Goal: Task Accomplishment & Management: Manage account settings

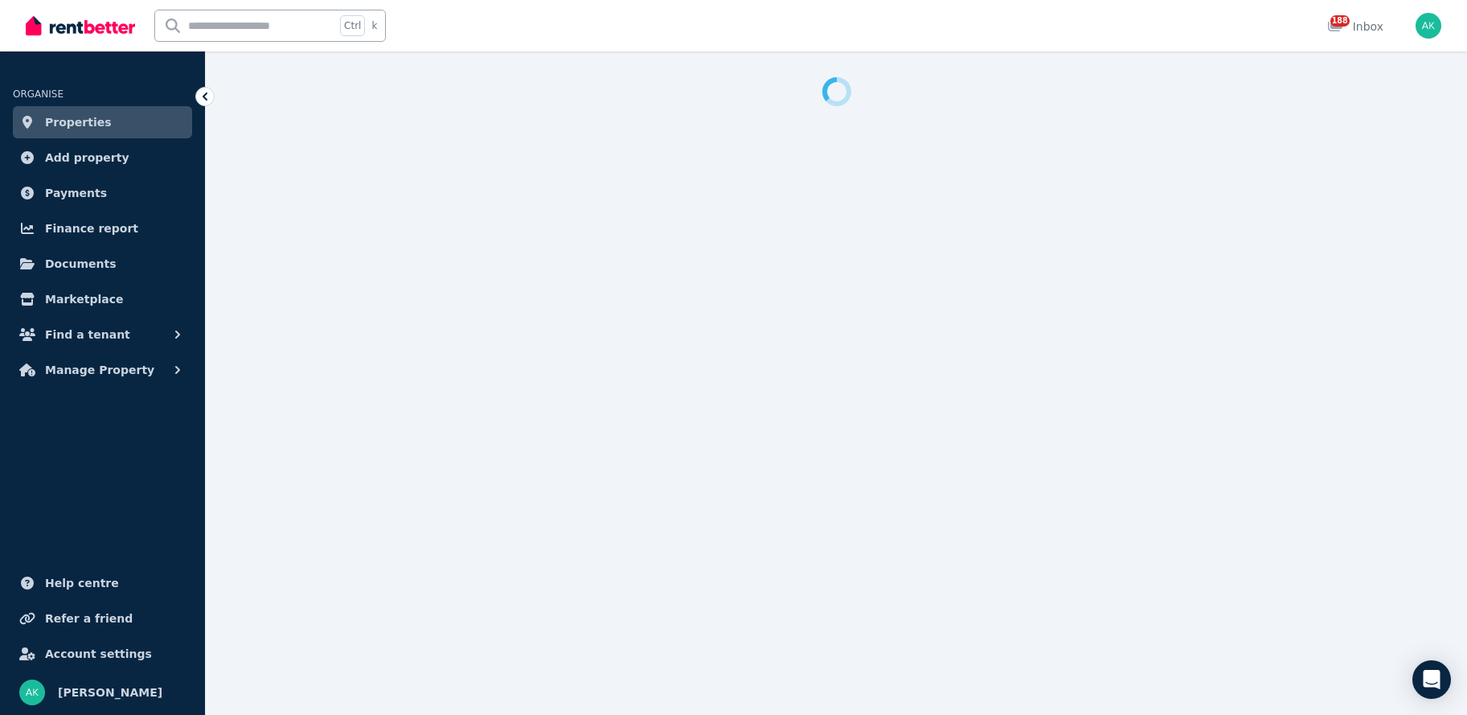
select select "**********"
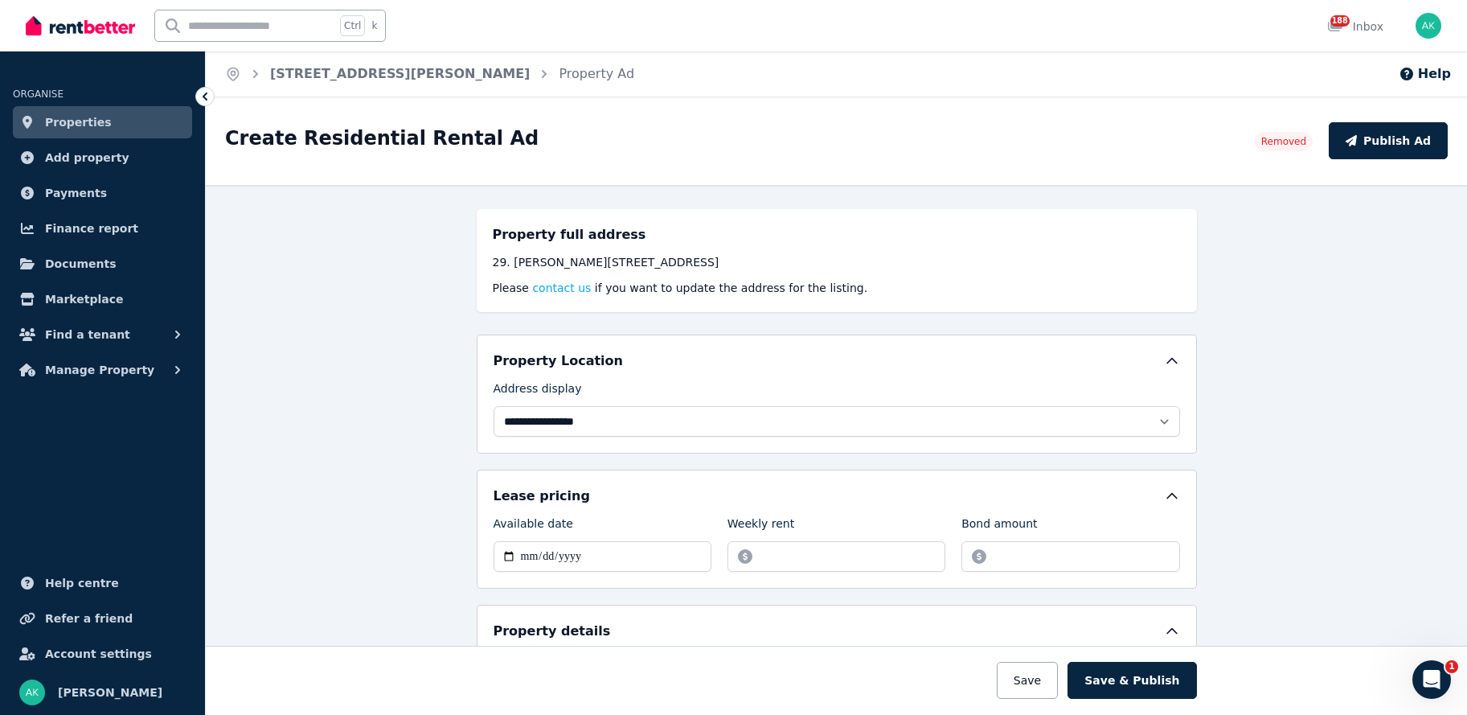
click at [97, 125] on span "Properties" at bounding box center [78, 122] width 67 height 19
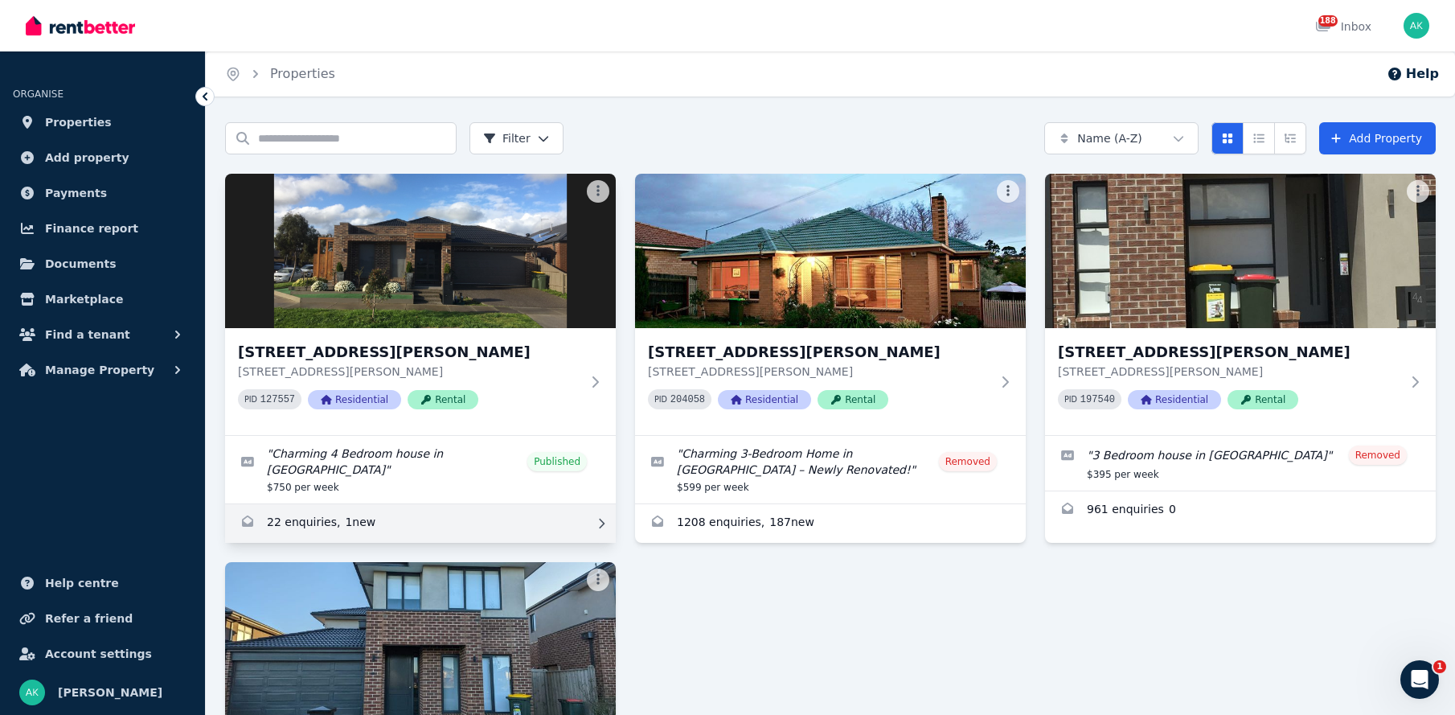
click at [303, 507] on link "Enquiries for 5 Rhone Drive, Wollert" at bounding box center [420, 523] width 391 height 39
click at [600, 518] on icon at bounding box center [601, 523] width 16 height 11
click at [601, 518] on icon at bounding box center [601, 523] width 16 height 11
click at [339, 507] on link "Enquiries for 5 Rhone Drive, Wollert" at bounding box center [420, 523] width 391 height 39
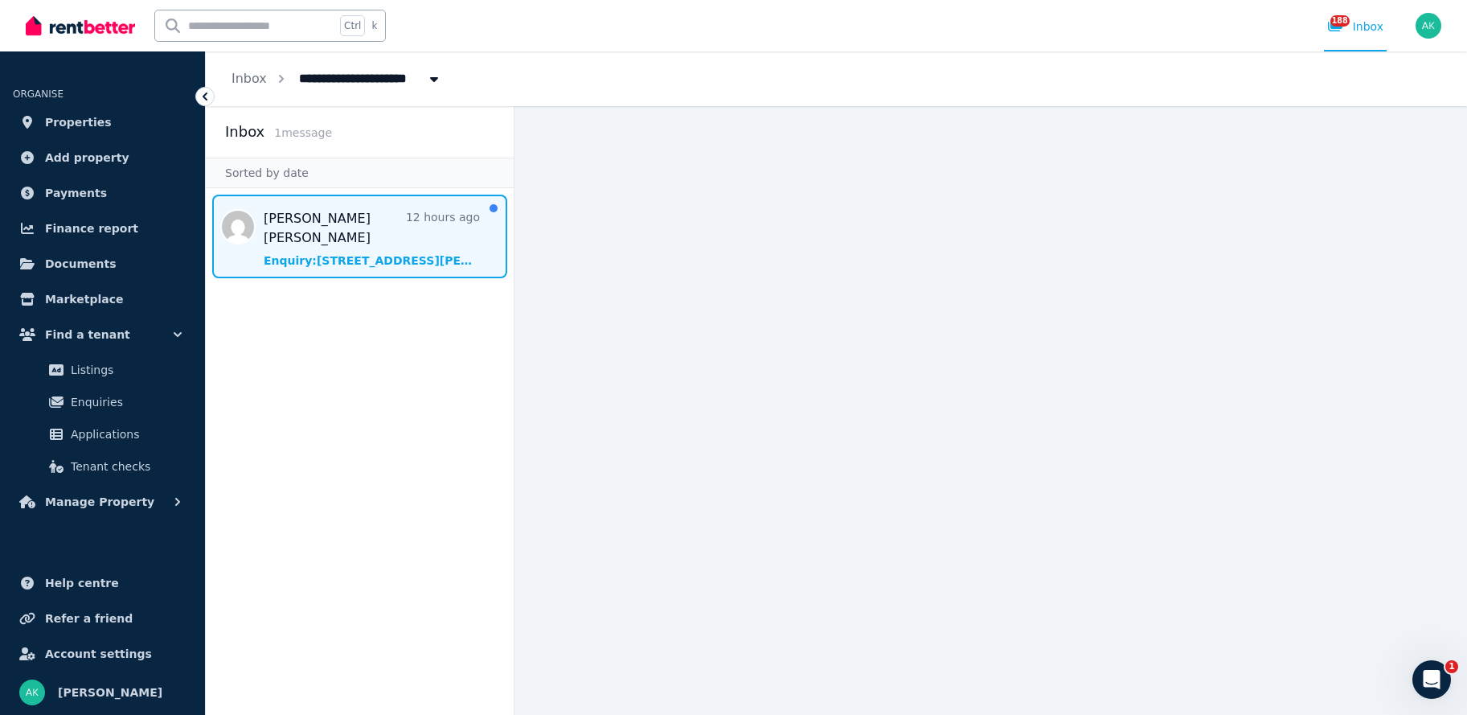
click at [495, 209] on span "Message list" at bounding box center [360, 237] width 308 height 84
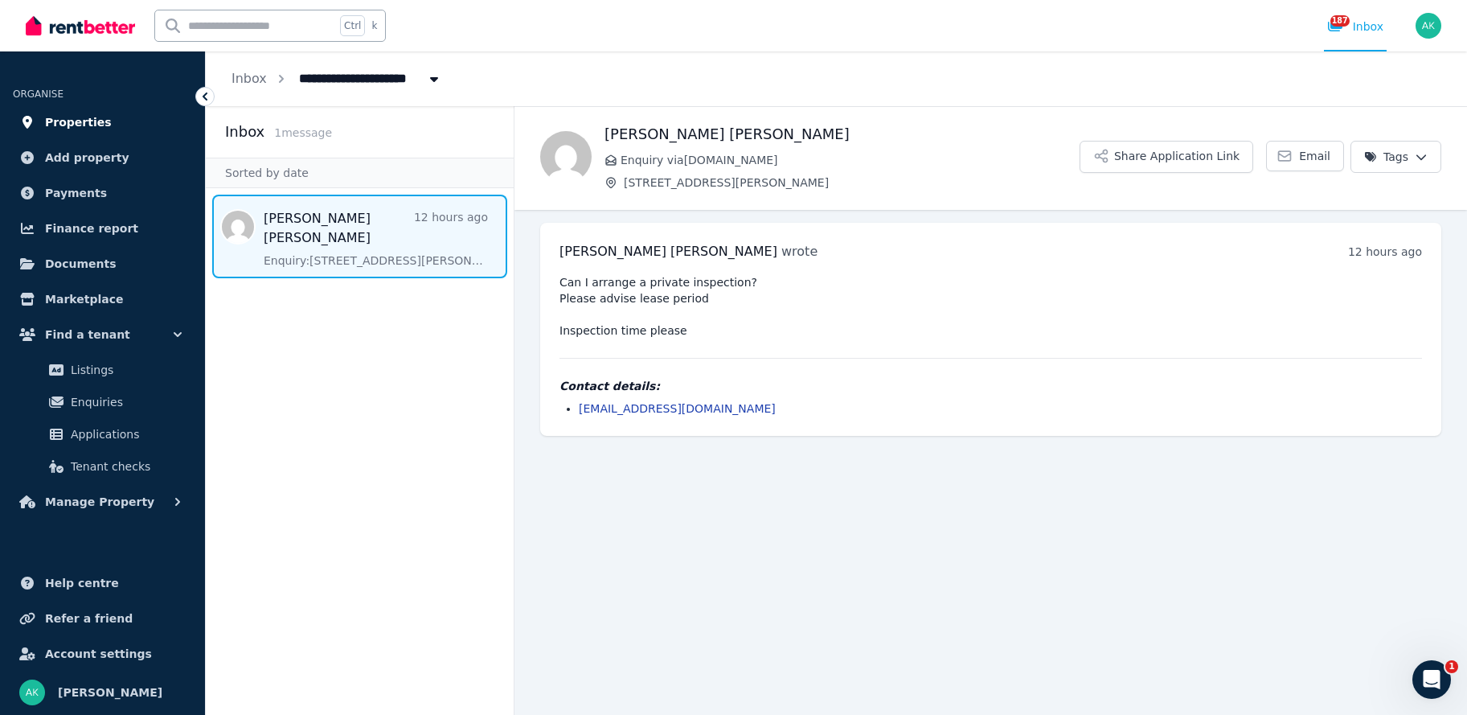
click at [89, 126] on span "Properties" at bounding box center [78, 122] width 67 height 19
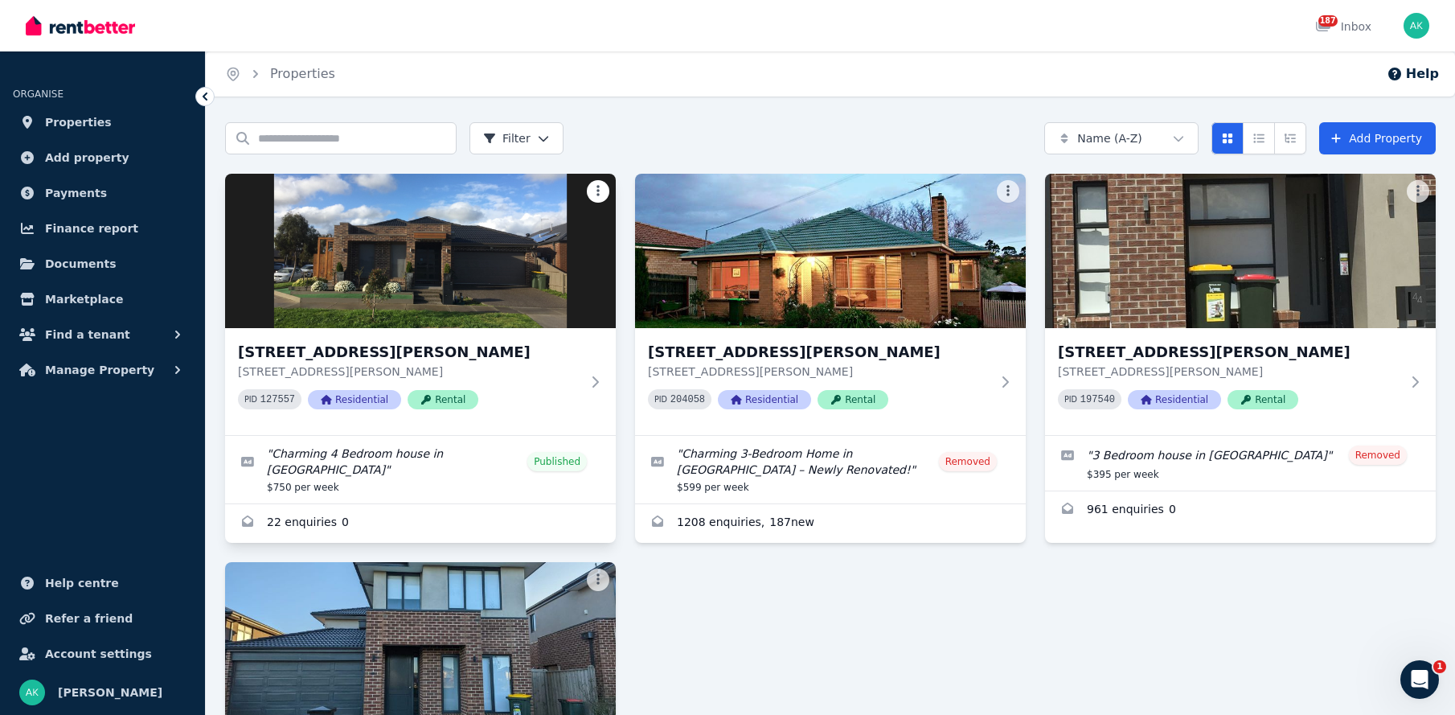
click at [595, 190] on html "Open main menu 187 Inbox Open user menu ORGANISE Properties Add property Paymen…" at bounding box center [727, 357] width 1455 height 715
click at [1264, 142] on html "Open main menu 187 Inbox Open user menu ORGANISE Properties Add property Paymen…" at bounding box center [727, 357] width 1455 height 715
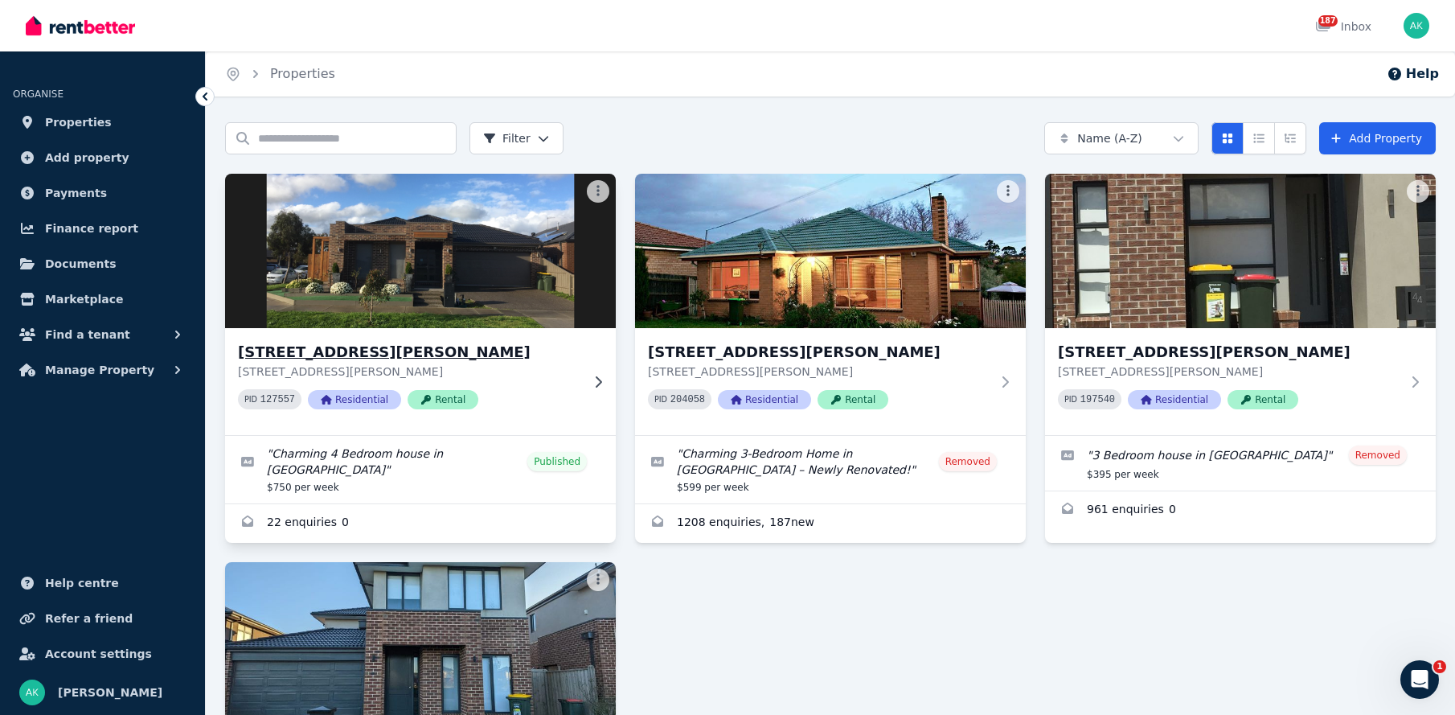
click at [332, 357] on h3 "[STREET_ADDRESS][PERSON_NAME]" at bounding box center [409, 352] width 343 height 23
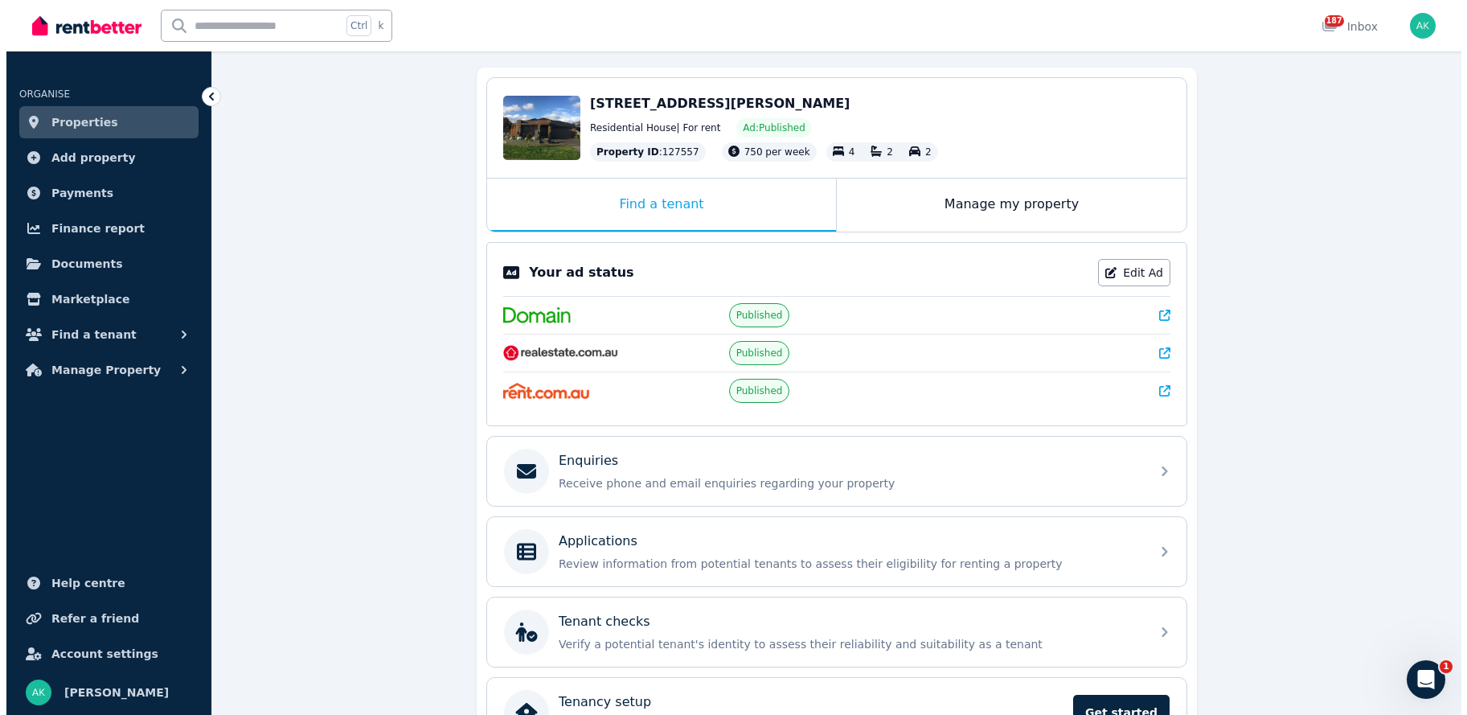
scroll to position [2, 0]
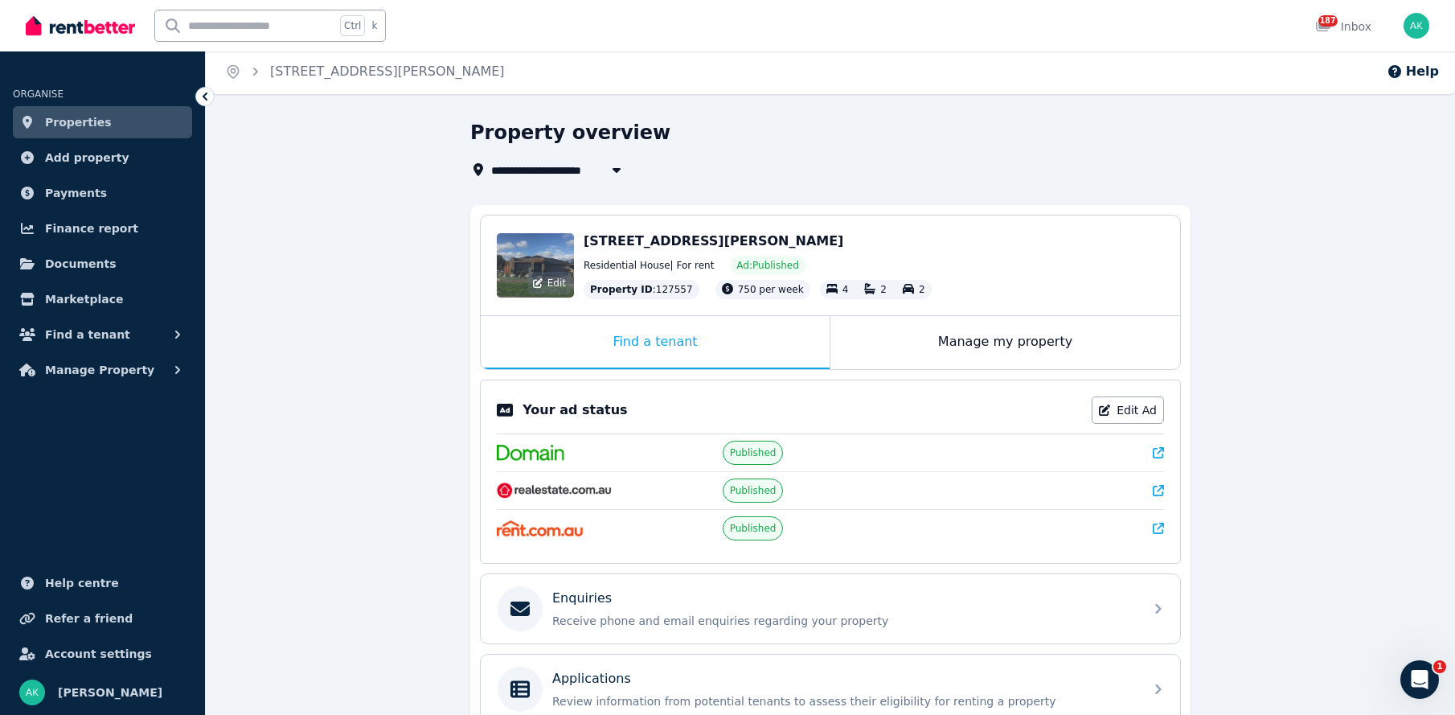
click at [563, 271] on div "Edit" at bounding box center [535, 265] width 77 height 64
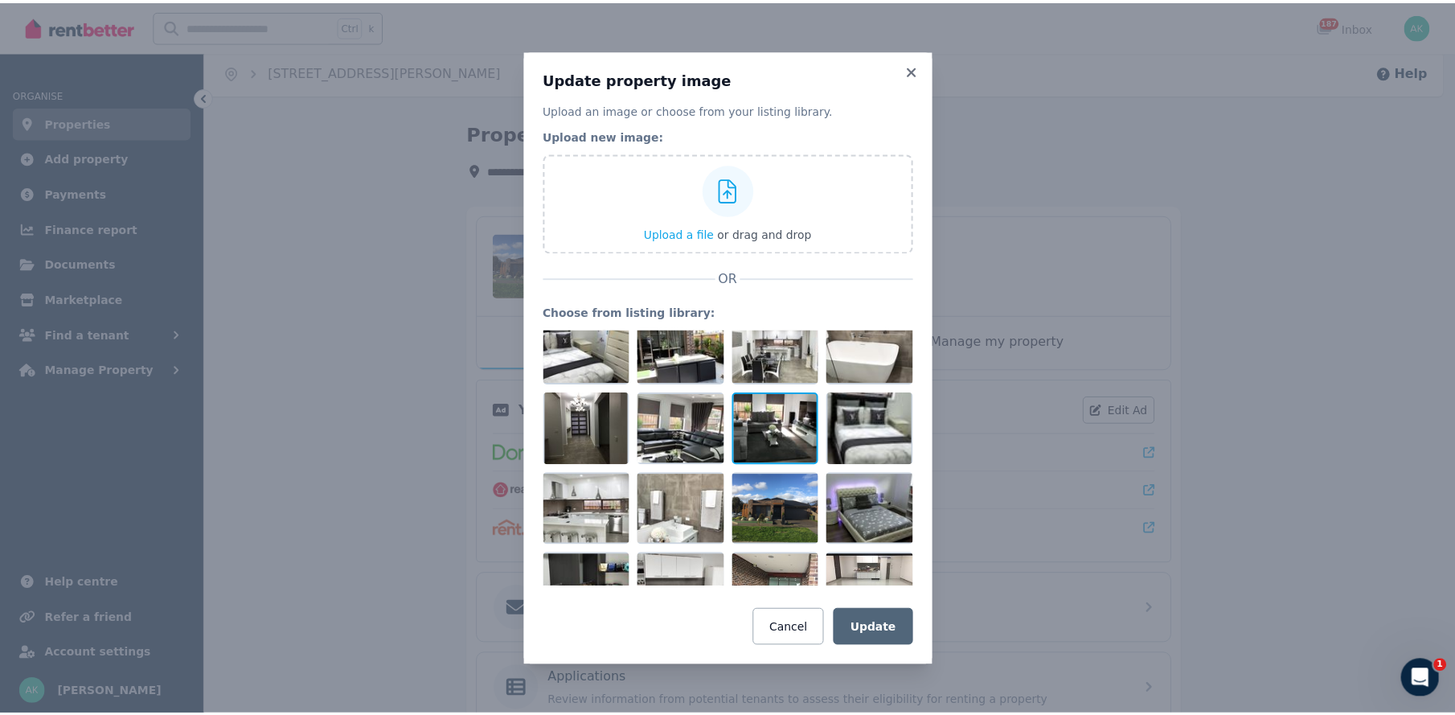
scroll to position [0, 0]
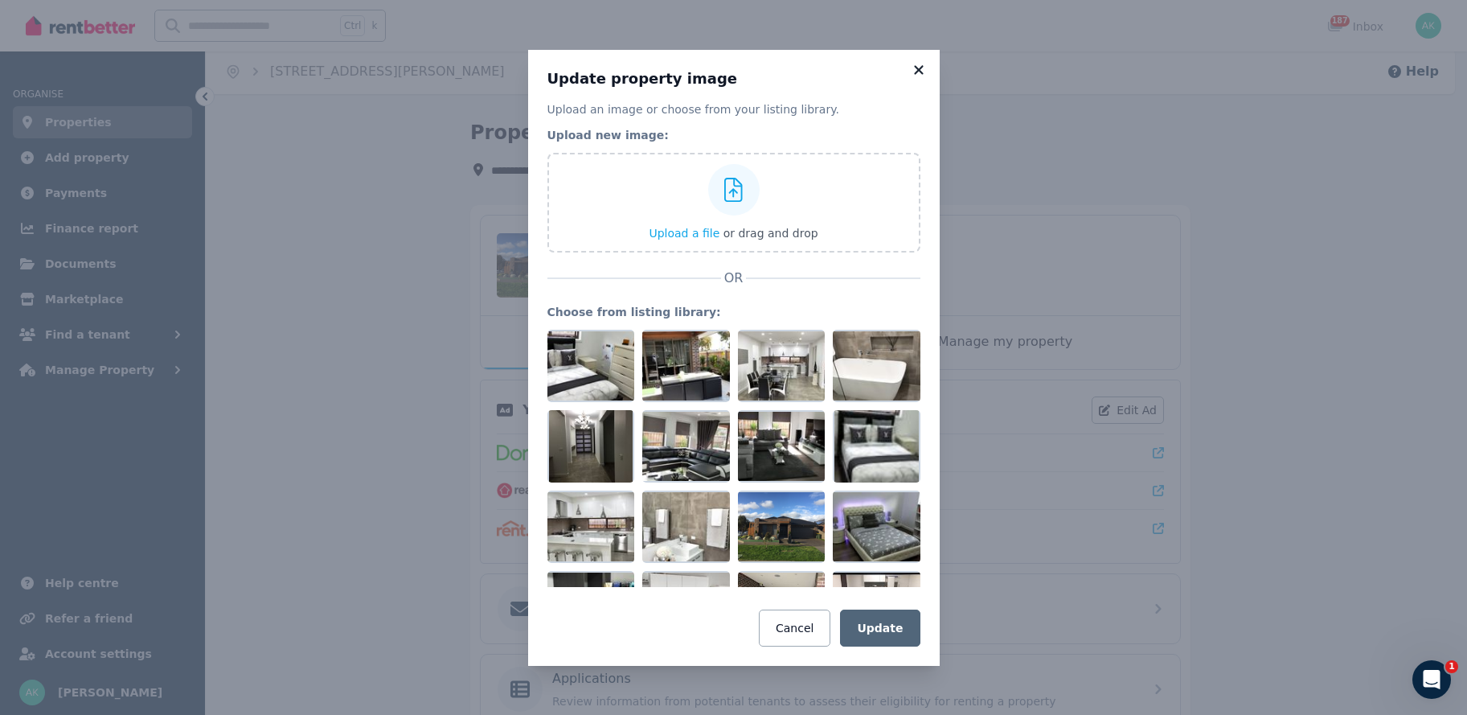
click at [916, 72] on icon at bounding box center [918, 69] width 9 height 9
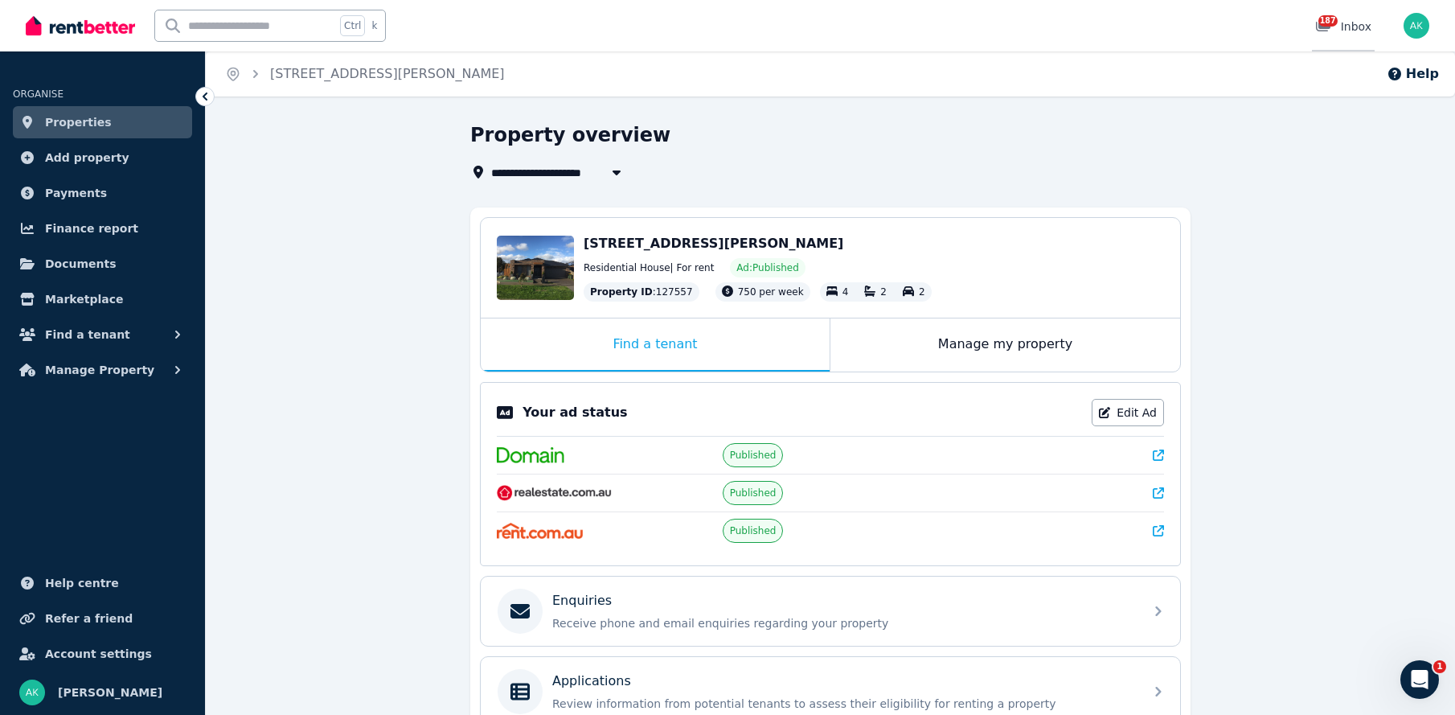
click at [1359, 27] on div "187 Inbox" at bounding box center [1343, 26] width 56 height 16
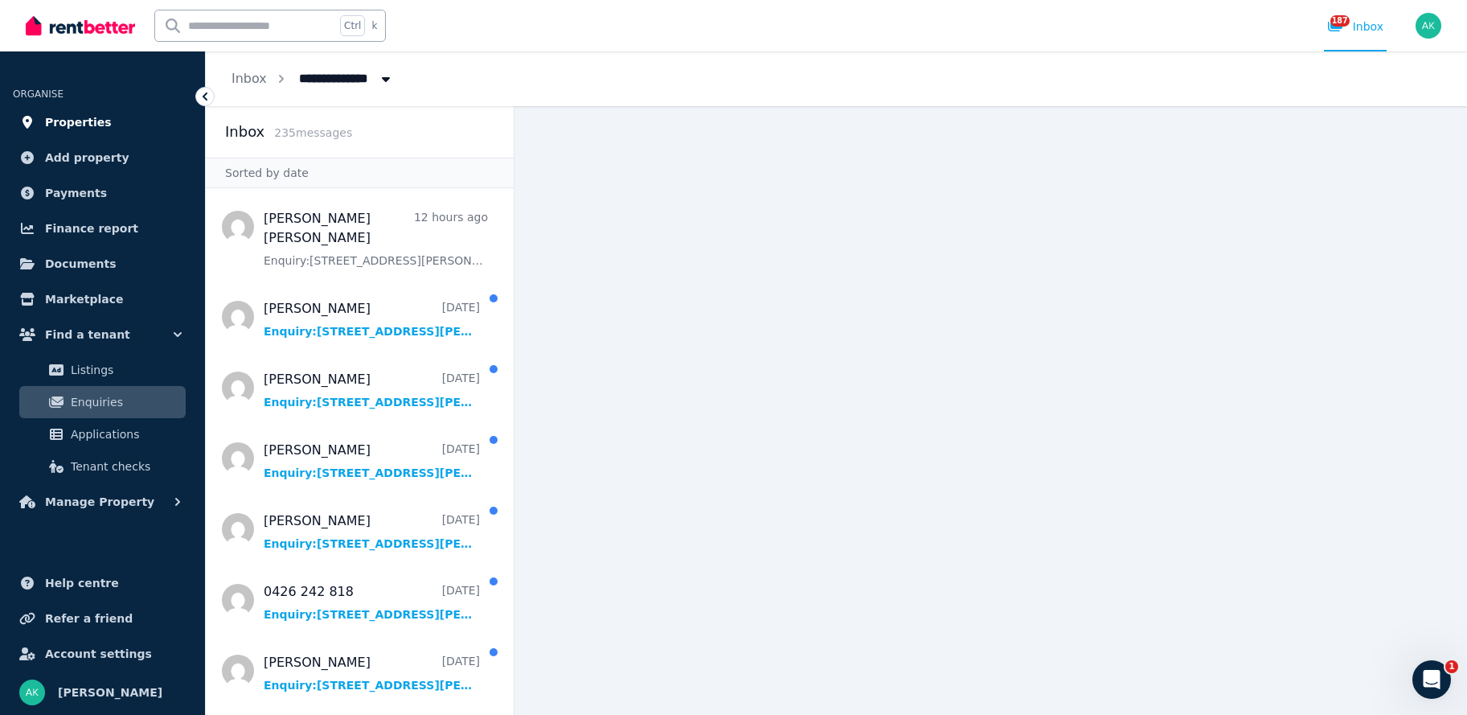
click at [68, 121] on span "Properties" at bounding box center [78, 122] width 67 height 19
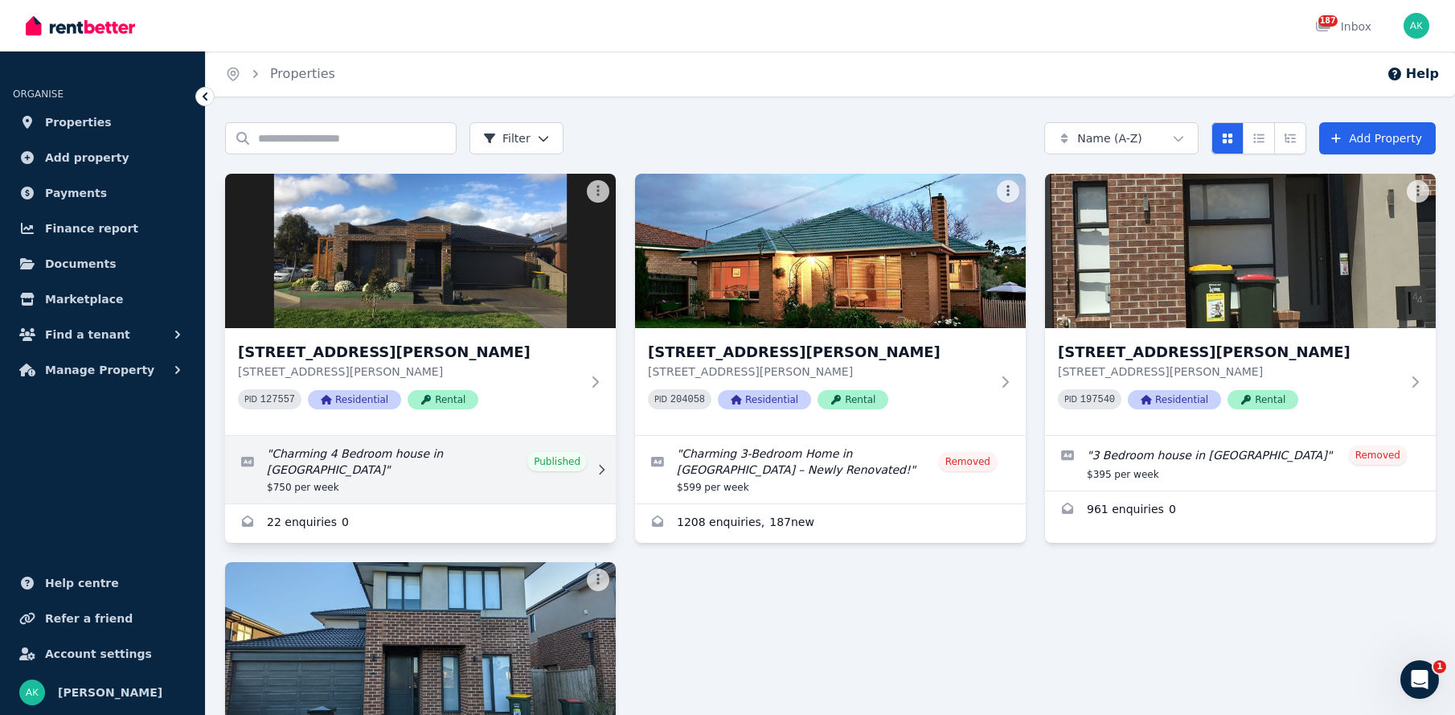
click at [602, 464] on icon at bounding box center [601, 469] width 16 height 11
click at [601, 464] on icon at bounding box center [601, 469] width 16 height 11
click at [384, 454] on link "Edit listing: Charming 4 Bedroom house in Wollert" at bounding box center [420, 470] width 391 height 68
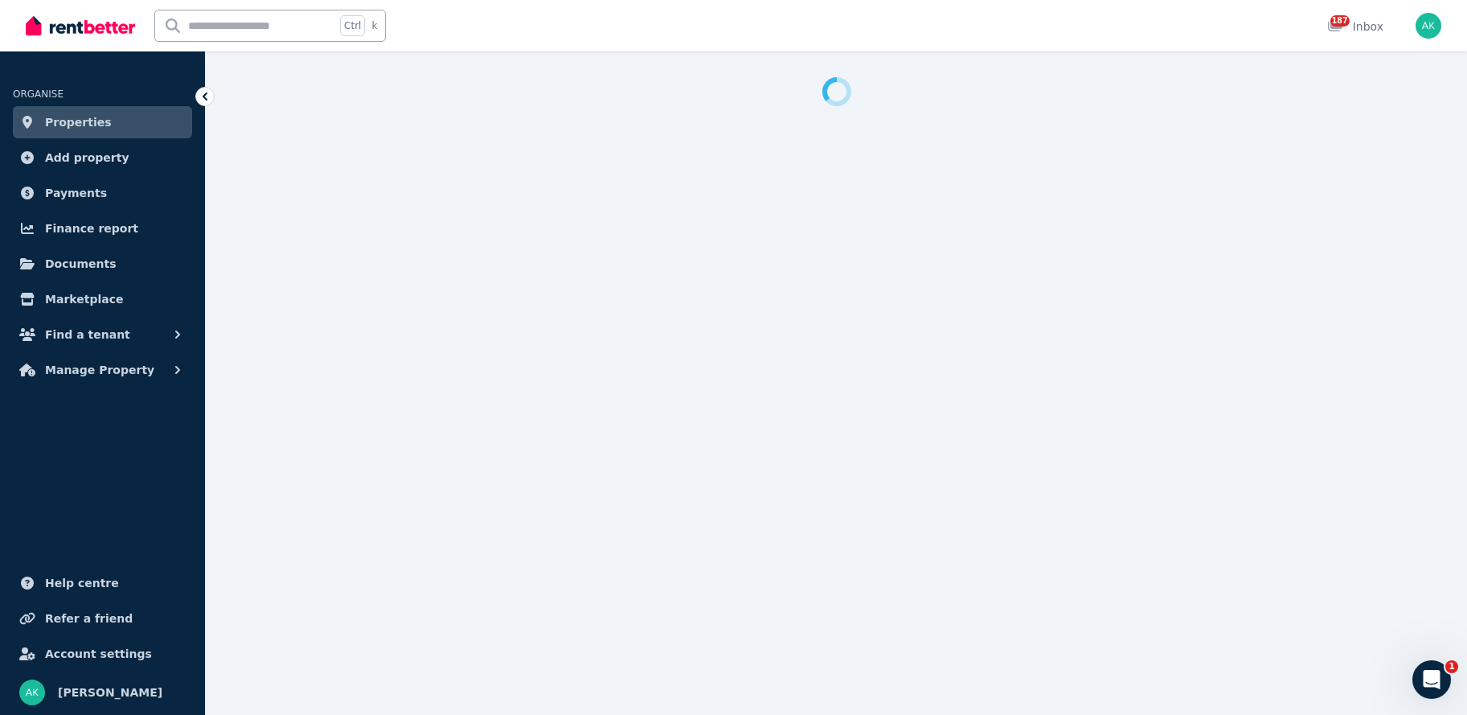
select select "***"
select select "**********"
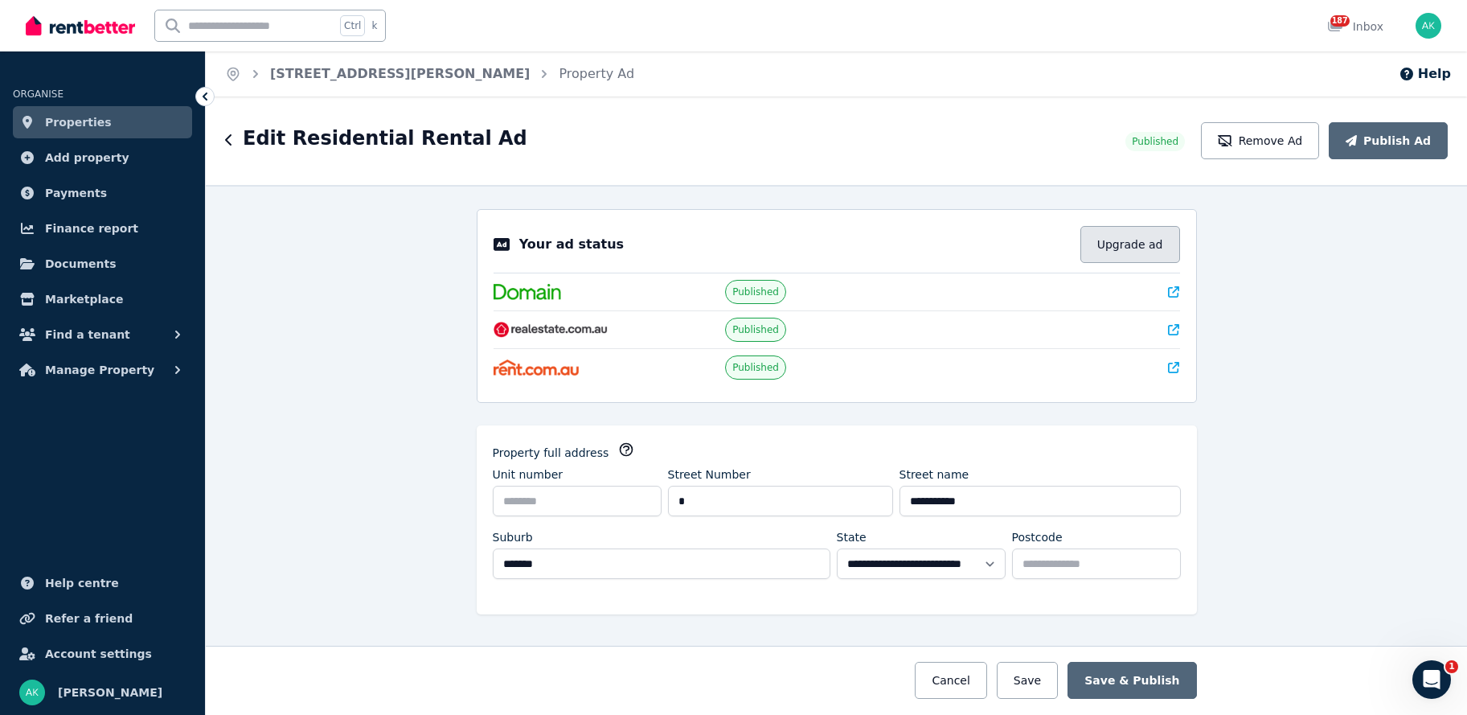
click at [1123, 243] on button "Upgrade ad" at bounding box center [1131, 244] width 100 height 37
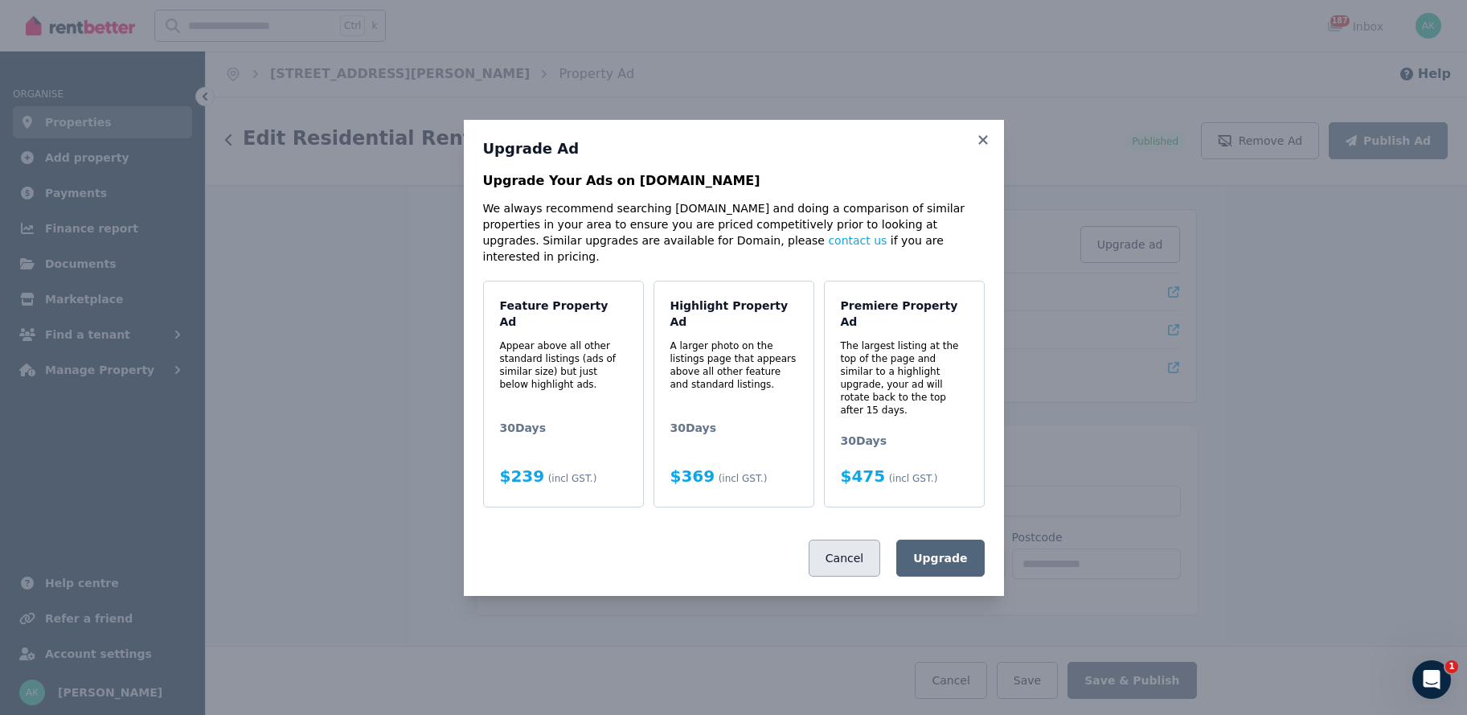
click at [865, 540] on button "Cancel" at bounding box center [845, 558] width 72 height 37
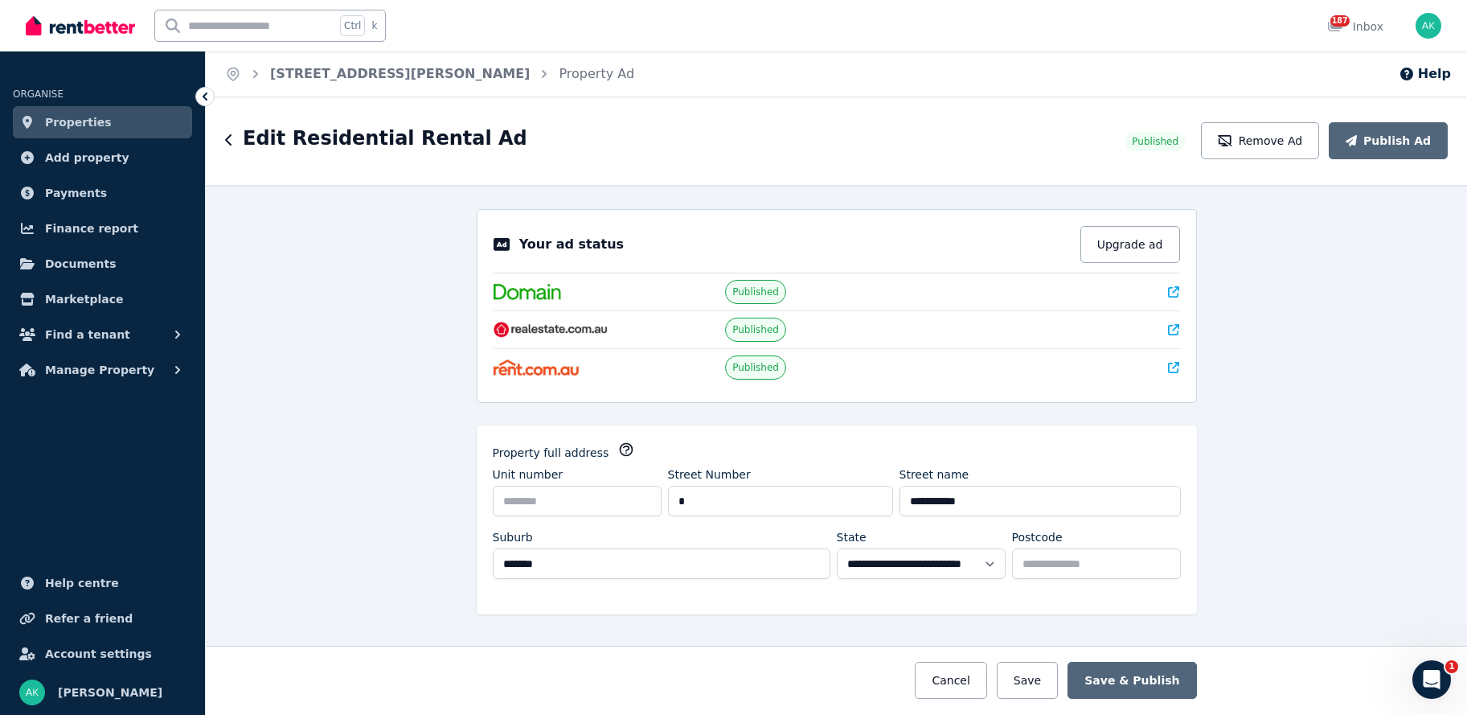
click at [88, 114] on span "Properties" at bounding box center [78, 122] width 67 height 19
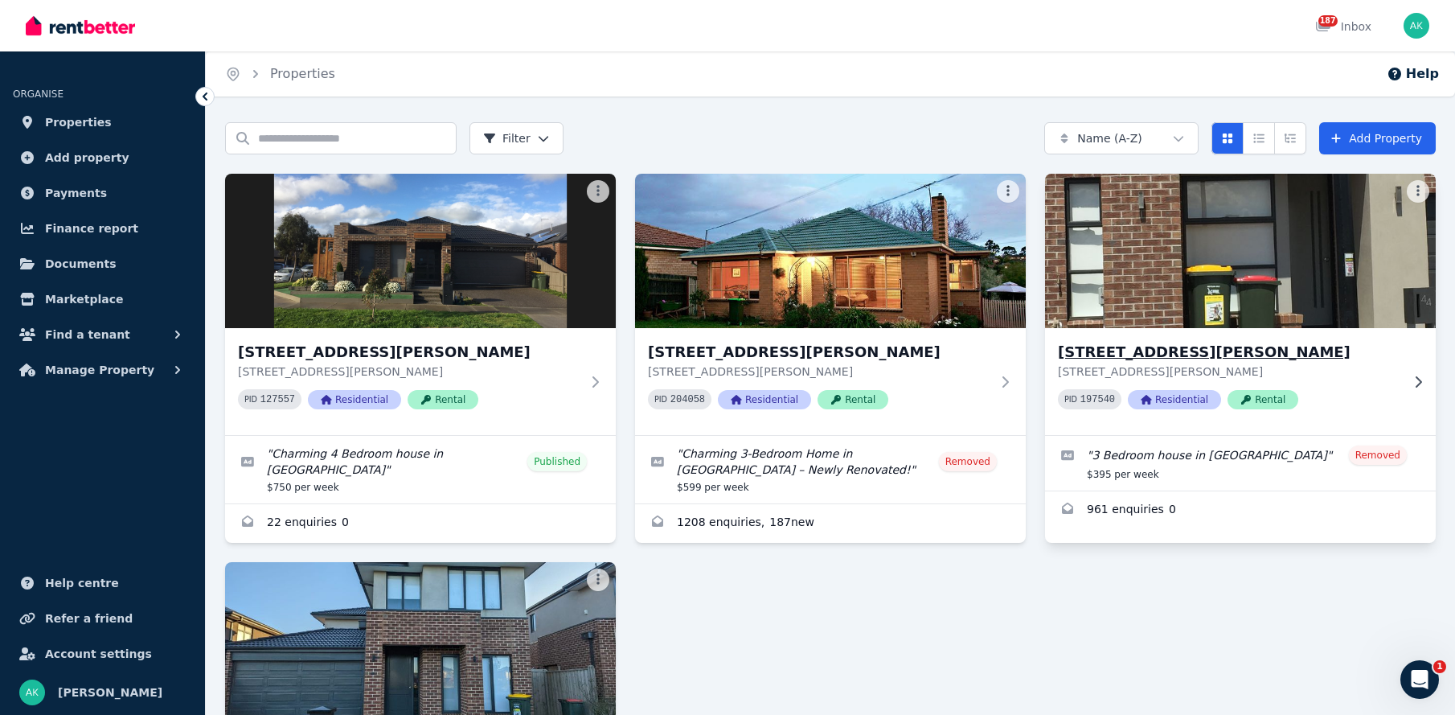
click at [1222, 282] on img at bounding box center [1241, 251] width 410 height 162
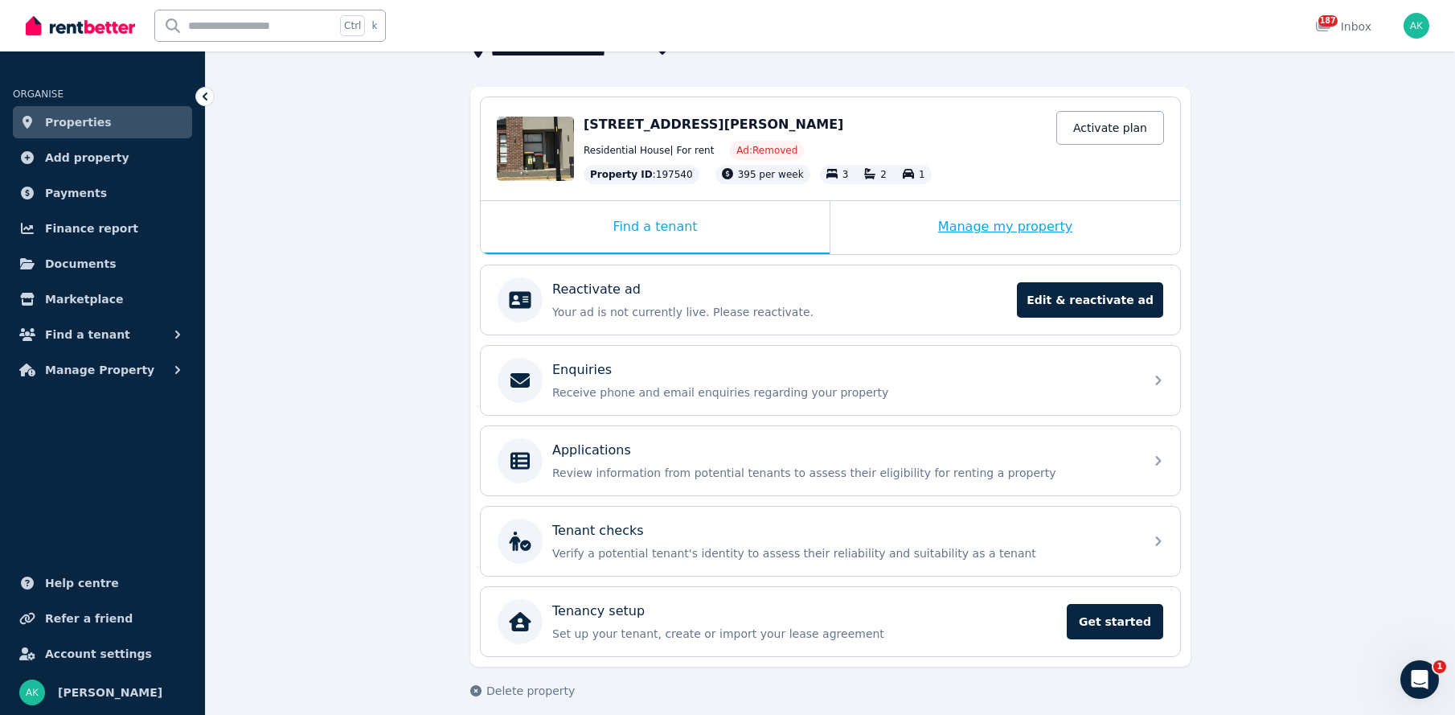
scroll to position [133, 0]
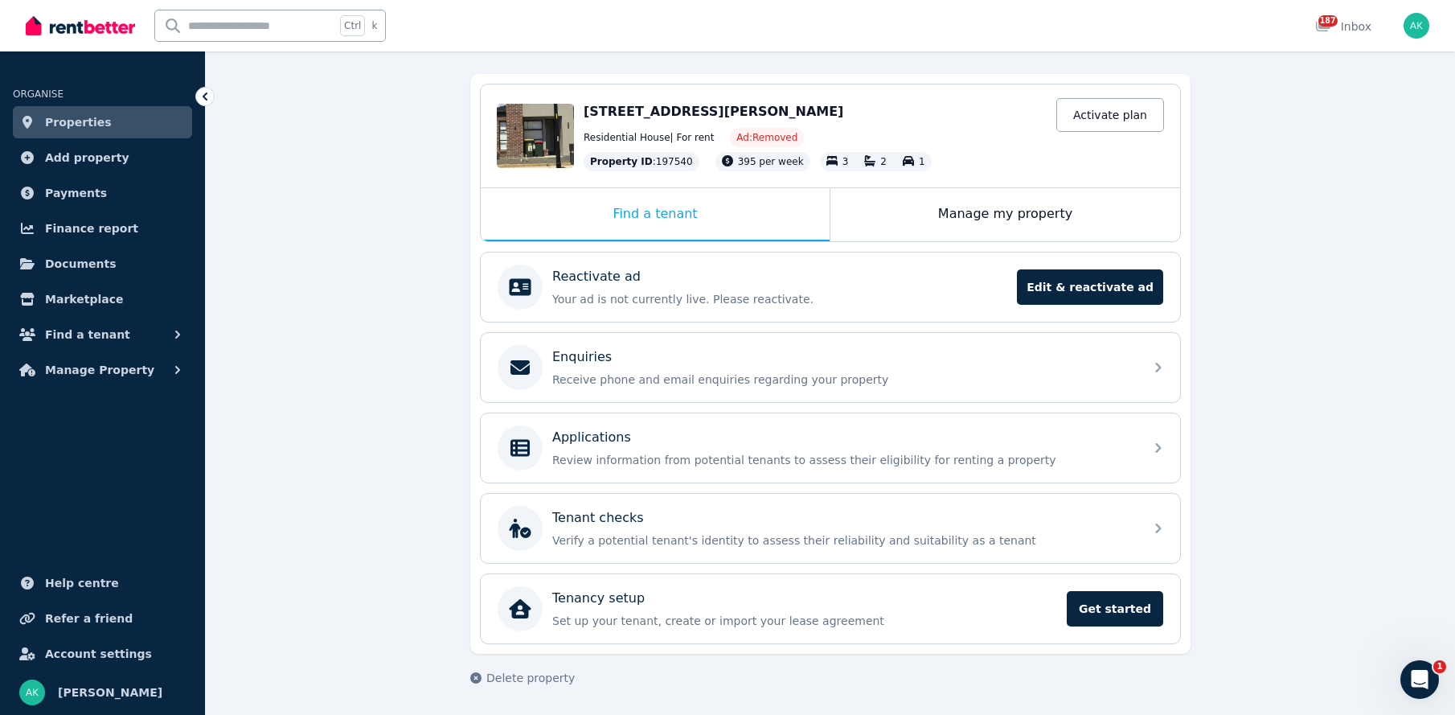
click at [1300, 205] on div "**********" at bounding box center [831, 352] width 1250 height 726
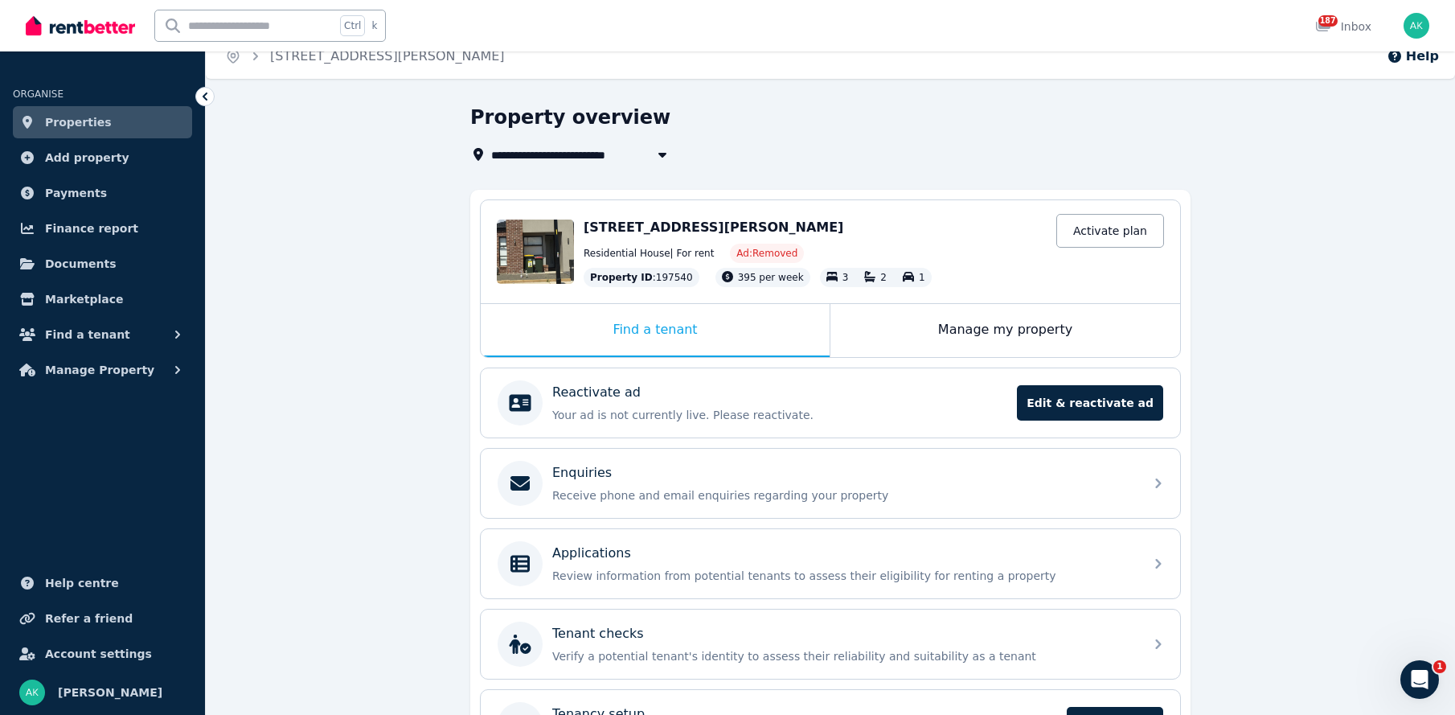
scroll to position [0, 0]
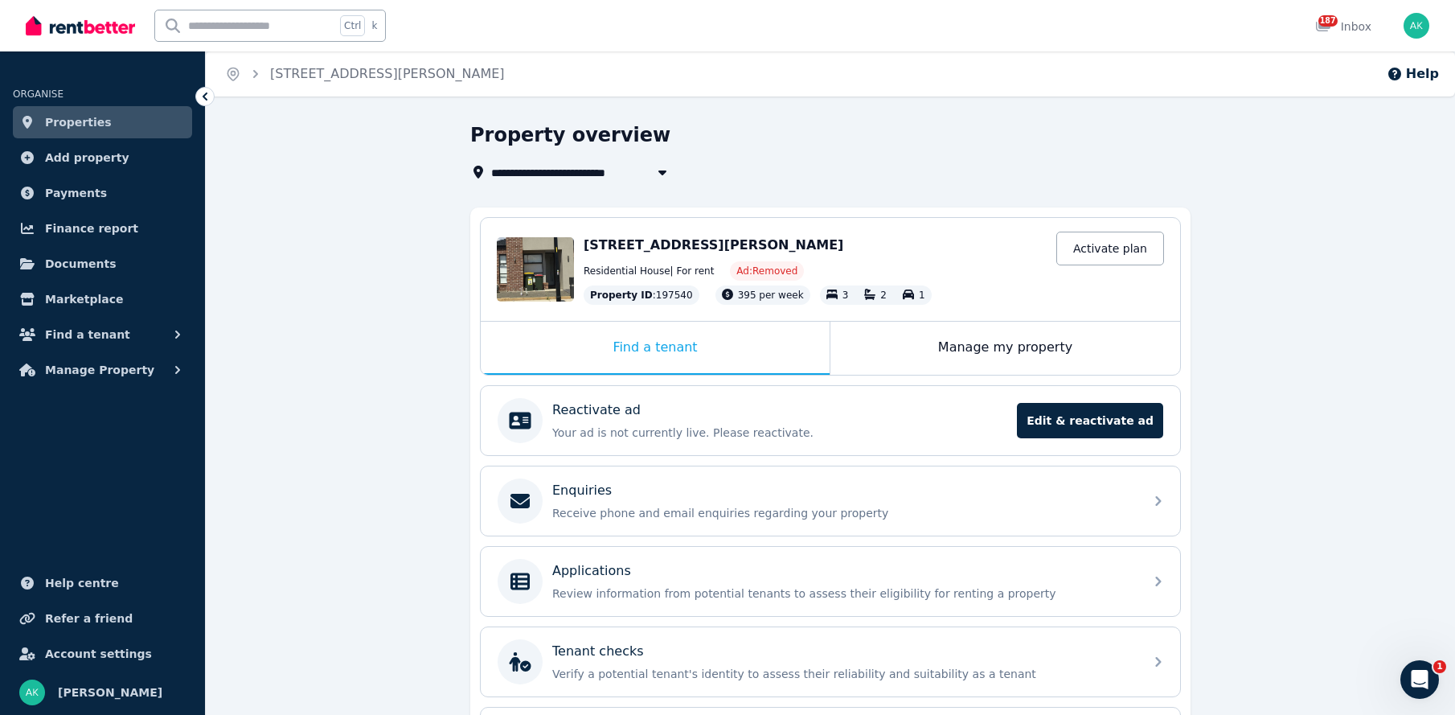
click at [1340, 239] on div "**********" at bounding box center [831, 485] width 1250 height 726
click at [70, 114] on span "Properties" at bounding box center [78, 122] width 67 height 19
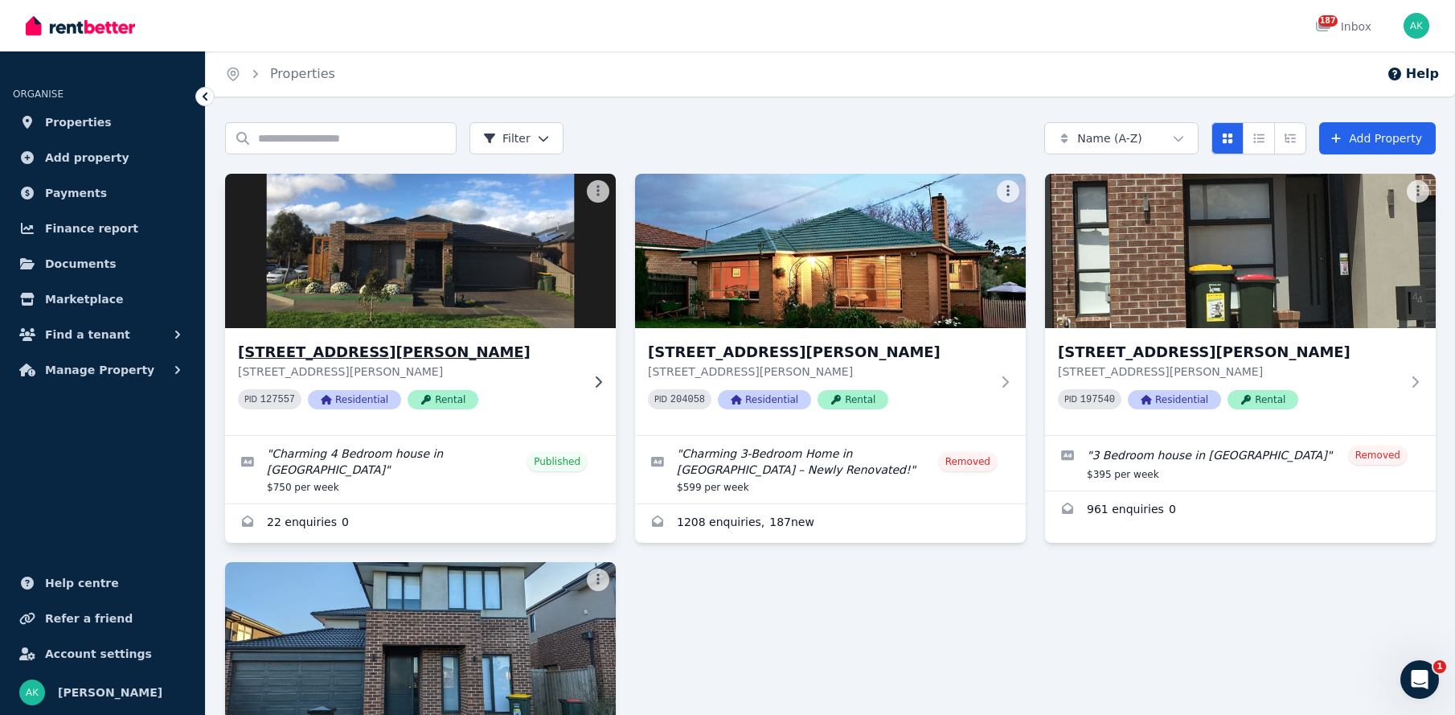
click at [404, 252] on img at bounding box center [420, 251] width 410 height 162
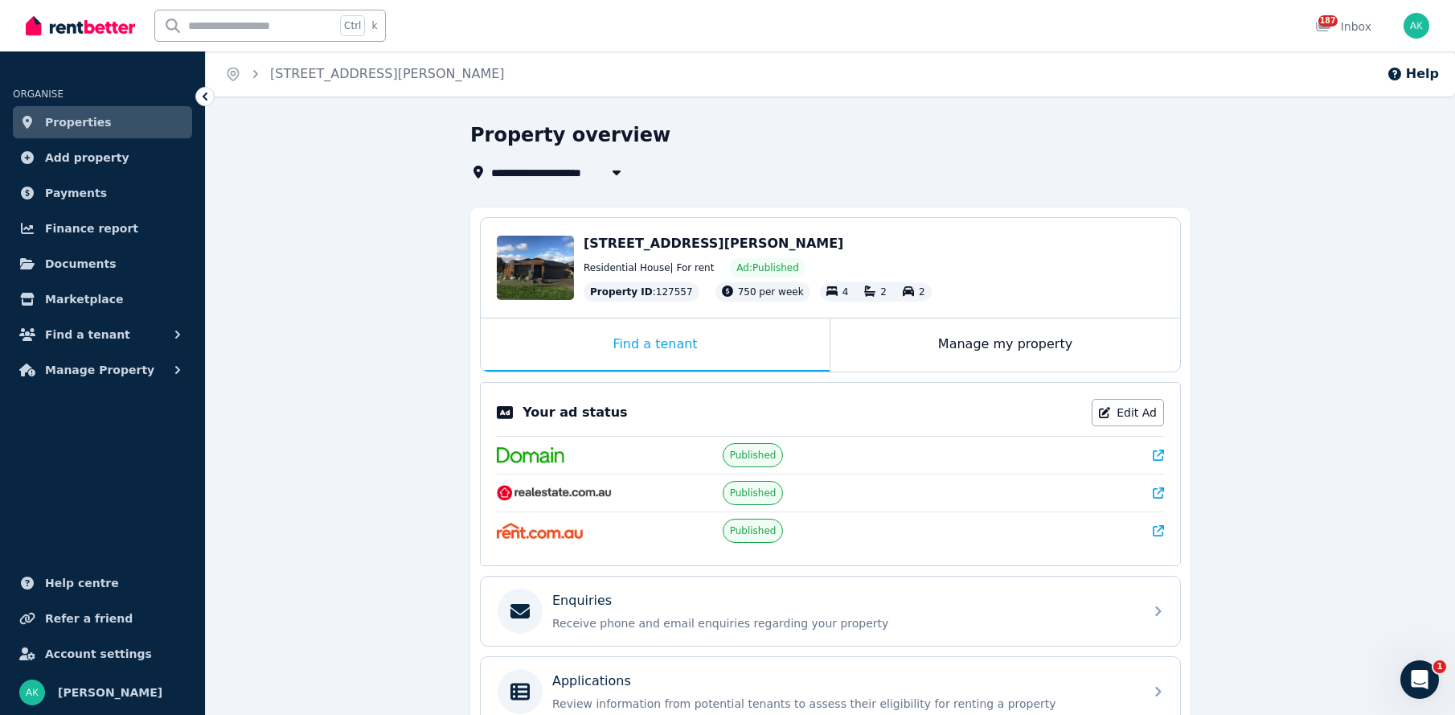
click at [604, 248] on span "[STREET_ADDRESS][PERSON_NAME]" at bounding box center [714, 243] width 260 height 15
click at [549, 260] on div "Edit" at bounding box center [535, 268] width 77 height 64
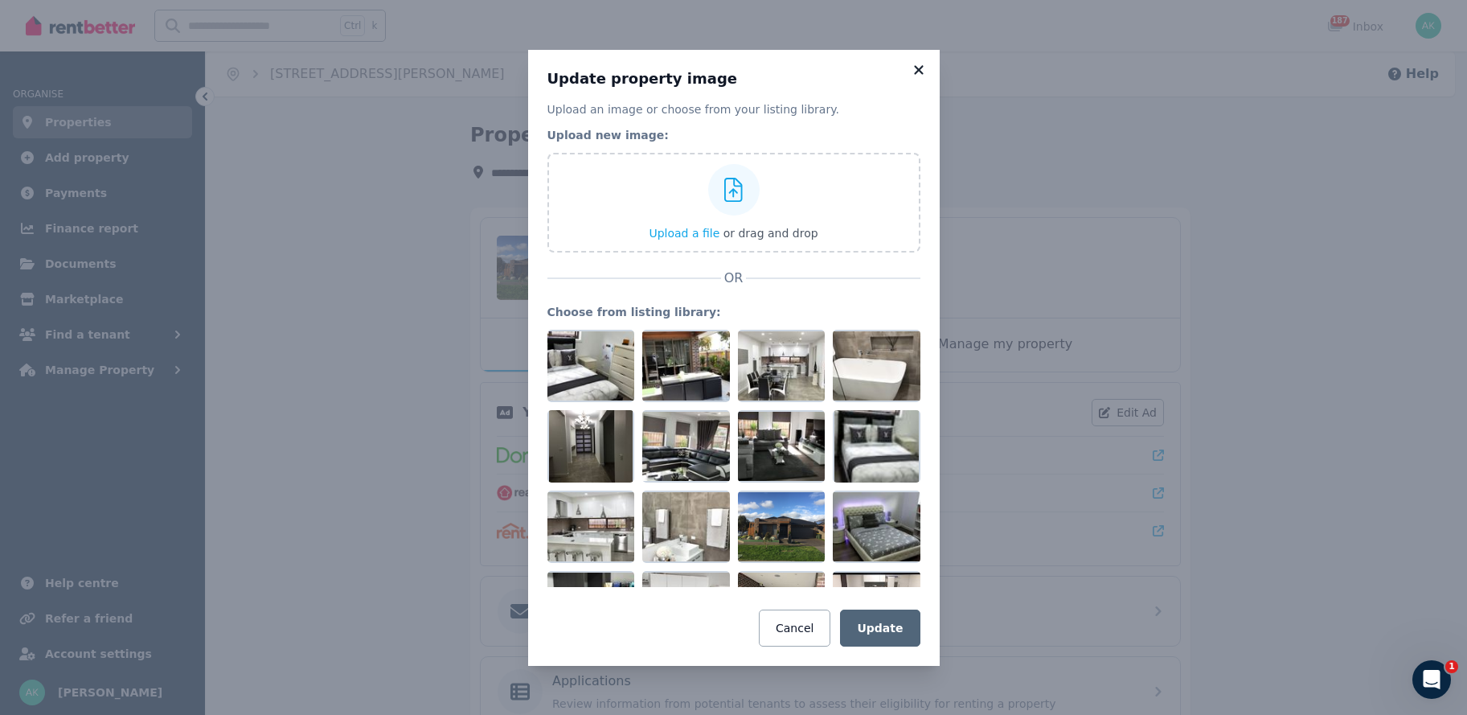
click at [921, 68] on icon at bounding box center [918, 69] width 9 height 9
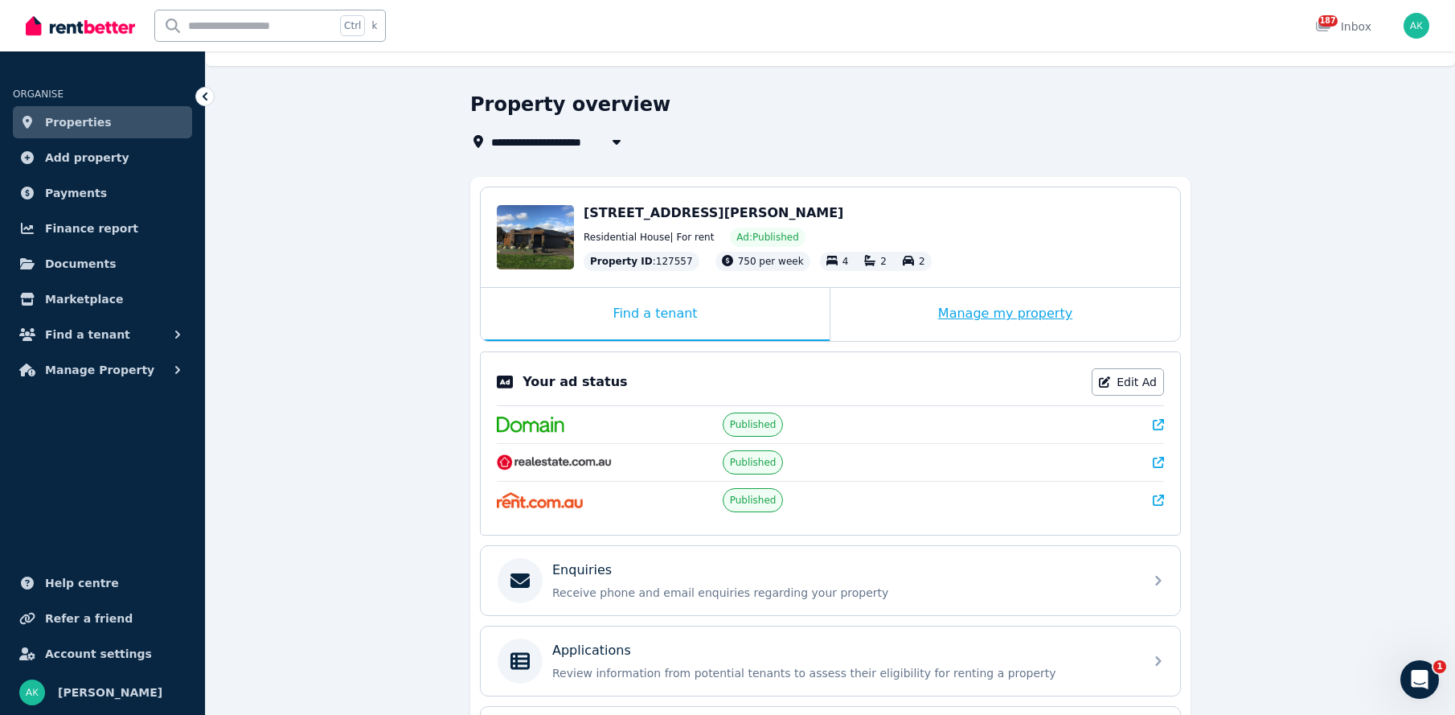
scroll to position [2, 0]
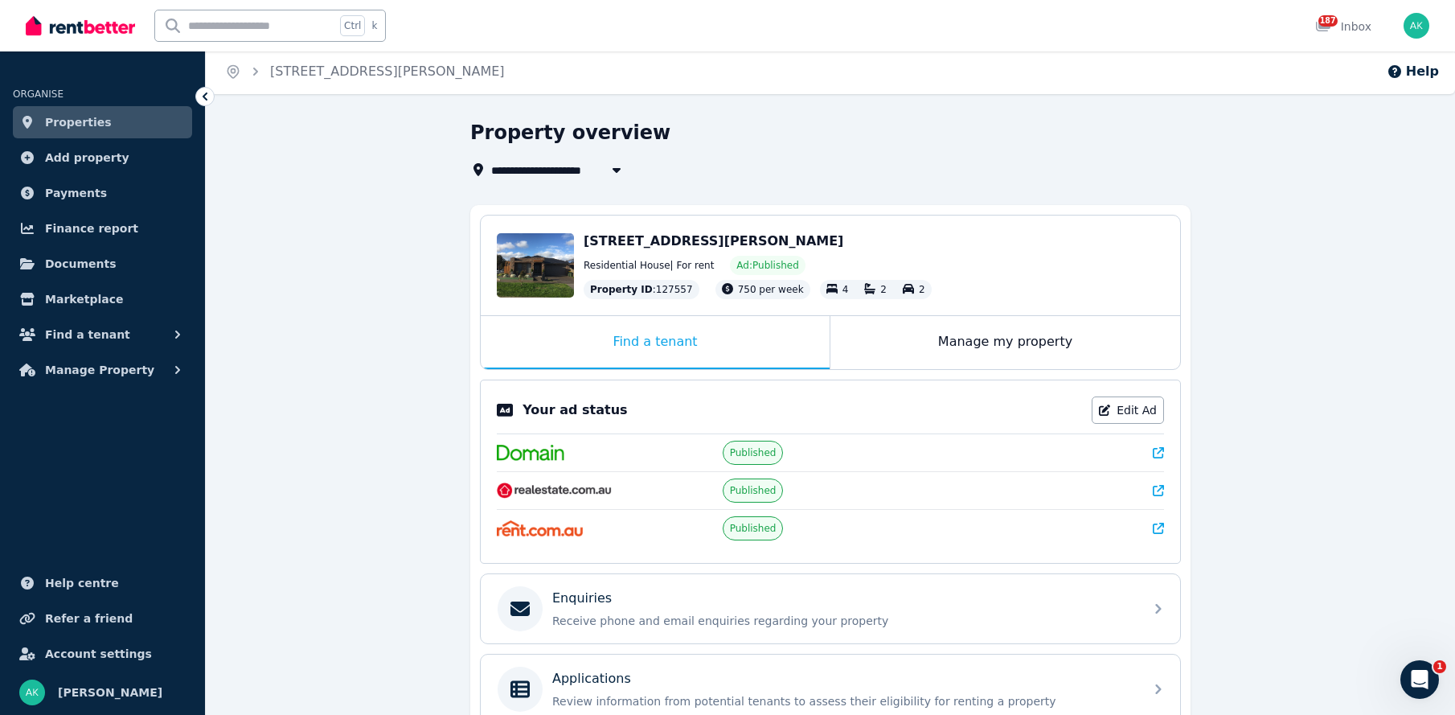
click at [634, 239] on span "[STREET_ADDRESS][PERSON_NAME]" at bounding box center [714, 240] width 260 height 15
click at [562, 248] on div "Edit" at bounding box center [535, 265] width 77 height 64
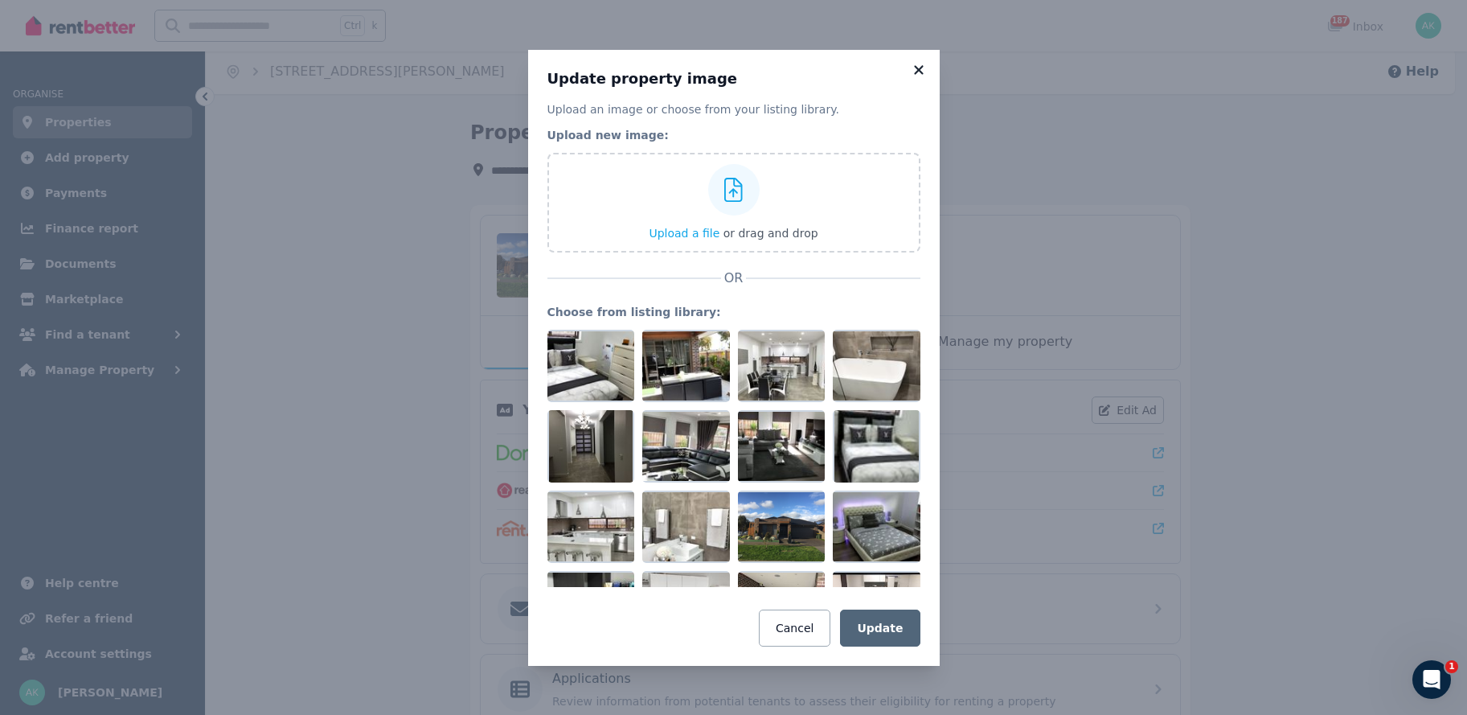
click at [917, 68] on icon at bounding box center [919, 70] width 16 height 14
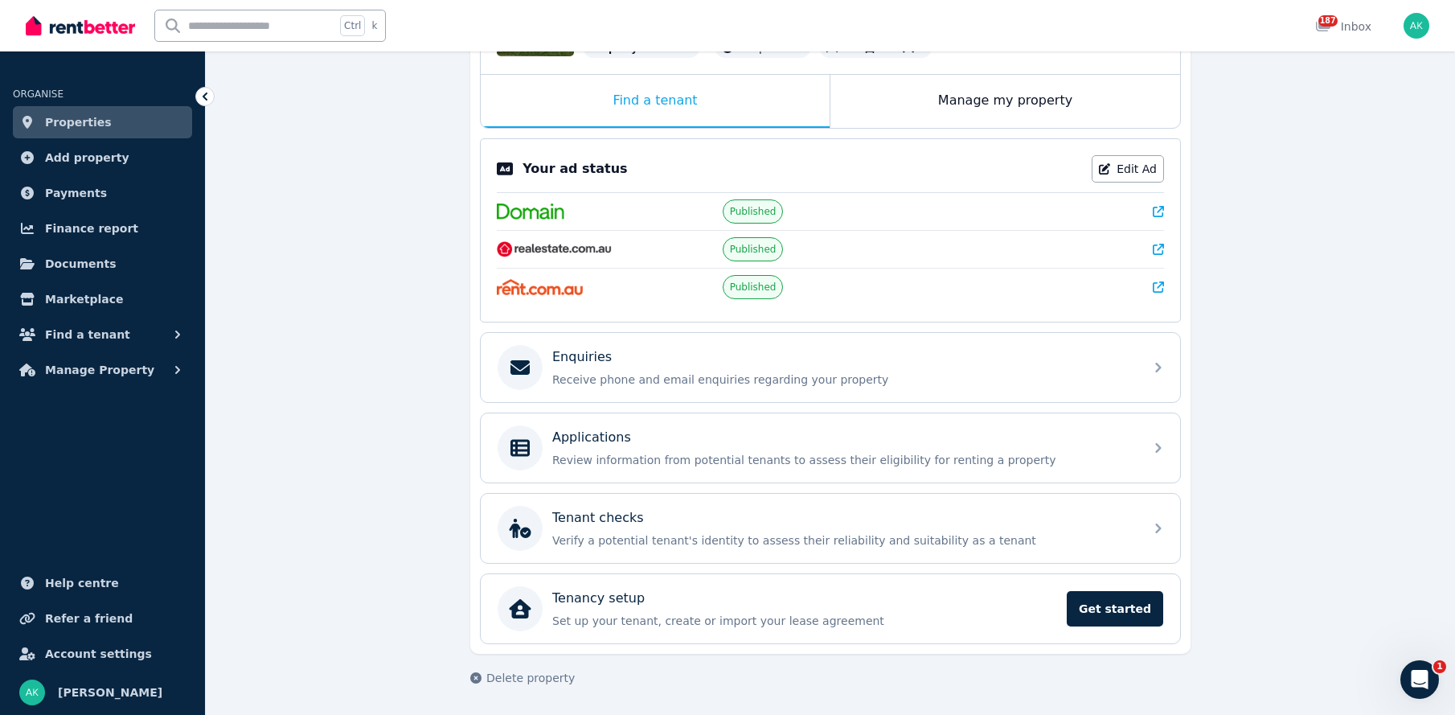
scroll to position [0, 0]
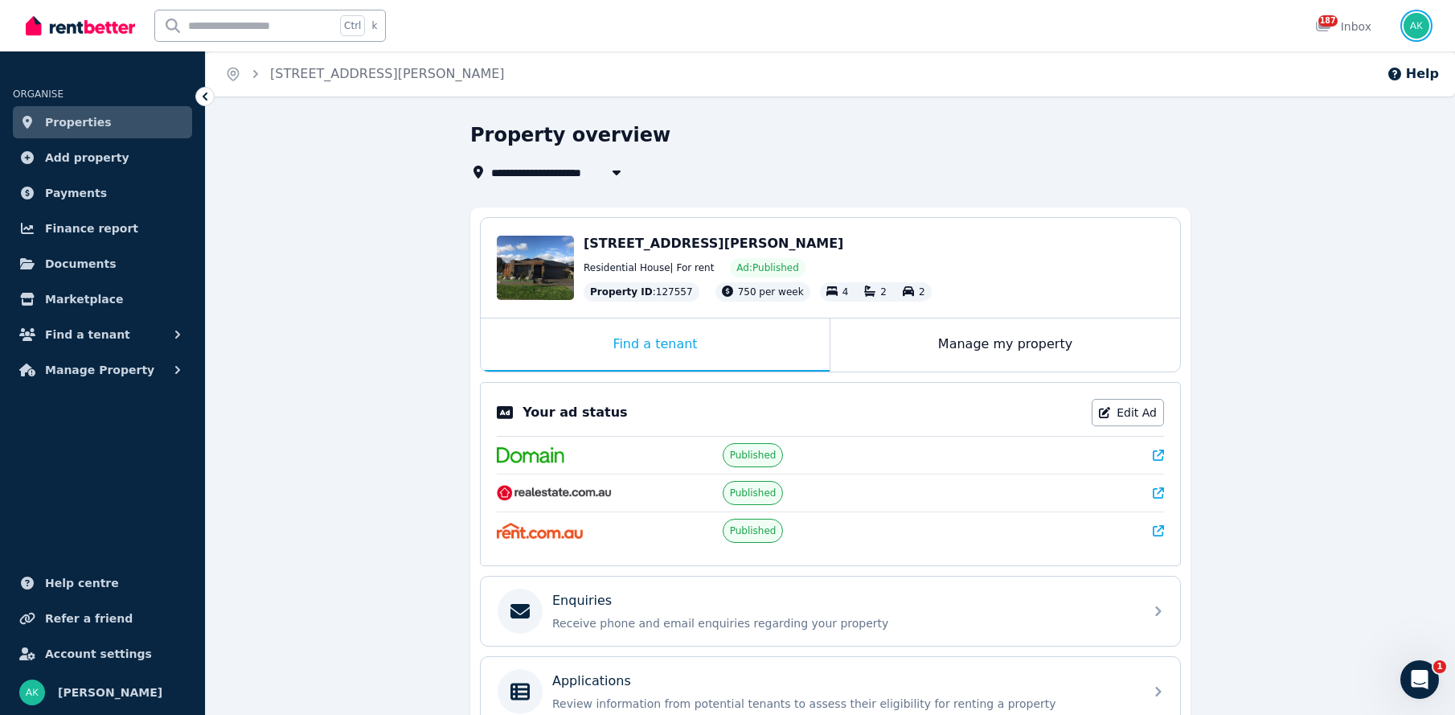
click at [1419, 29] on img "button" at bounding box center [1417, 26] width 26 height 26
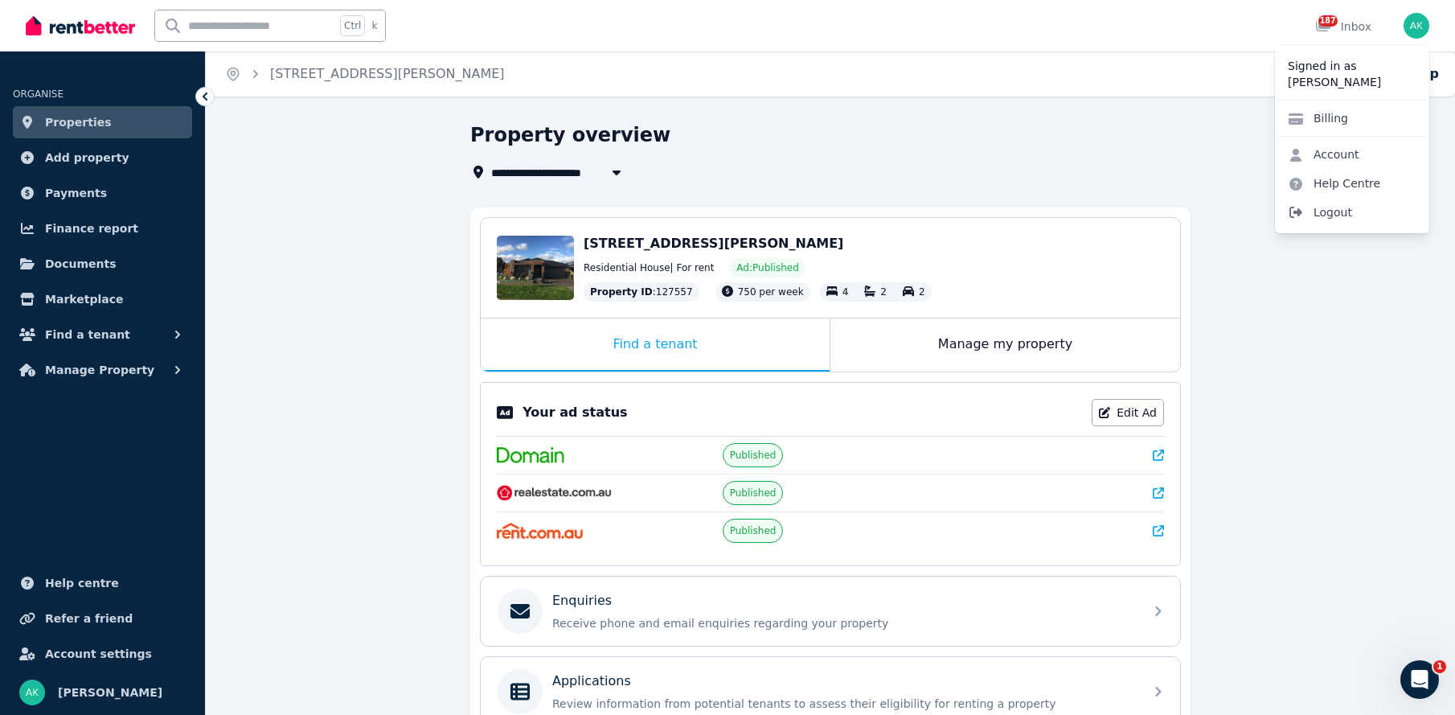
click at [1334, 211] on span "Logout" at bounding box center [1352, 212] width 154 height 29
